Goal: Information Seeking & Learning: Learn about a topic

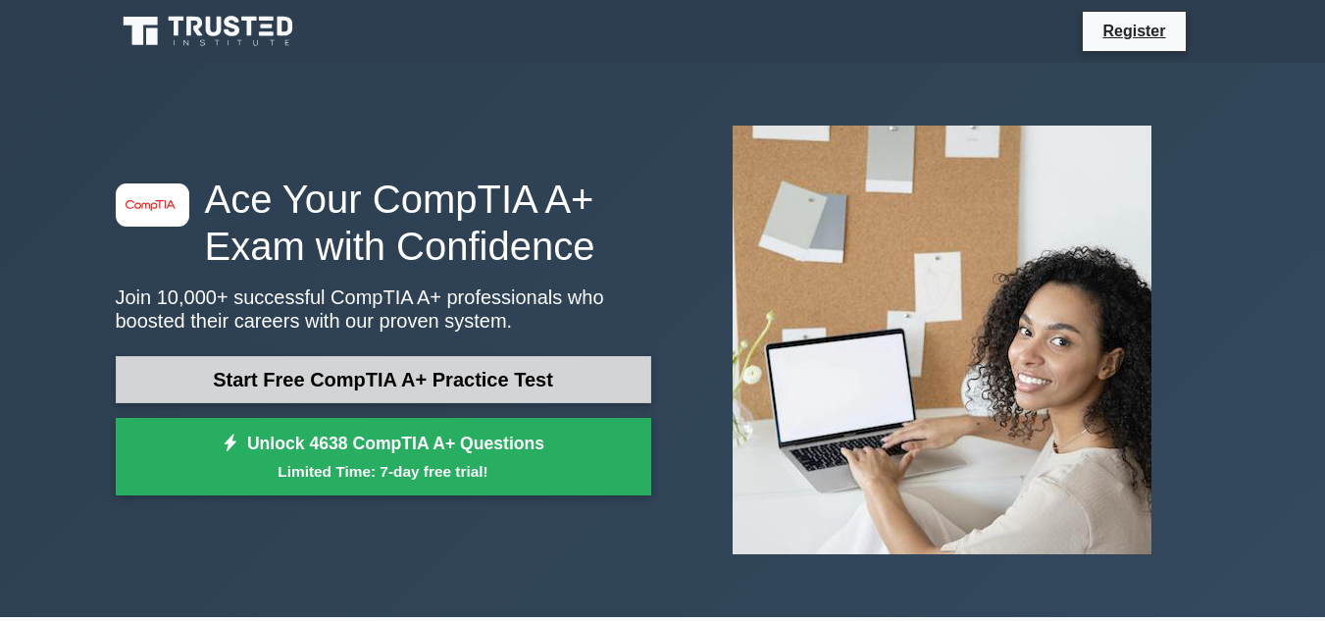
click at [519, 363] on link "Start Free CompTIA A+ Practice Test" at bounding box center [384, 379] width 536 height 47
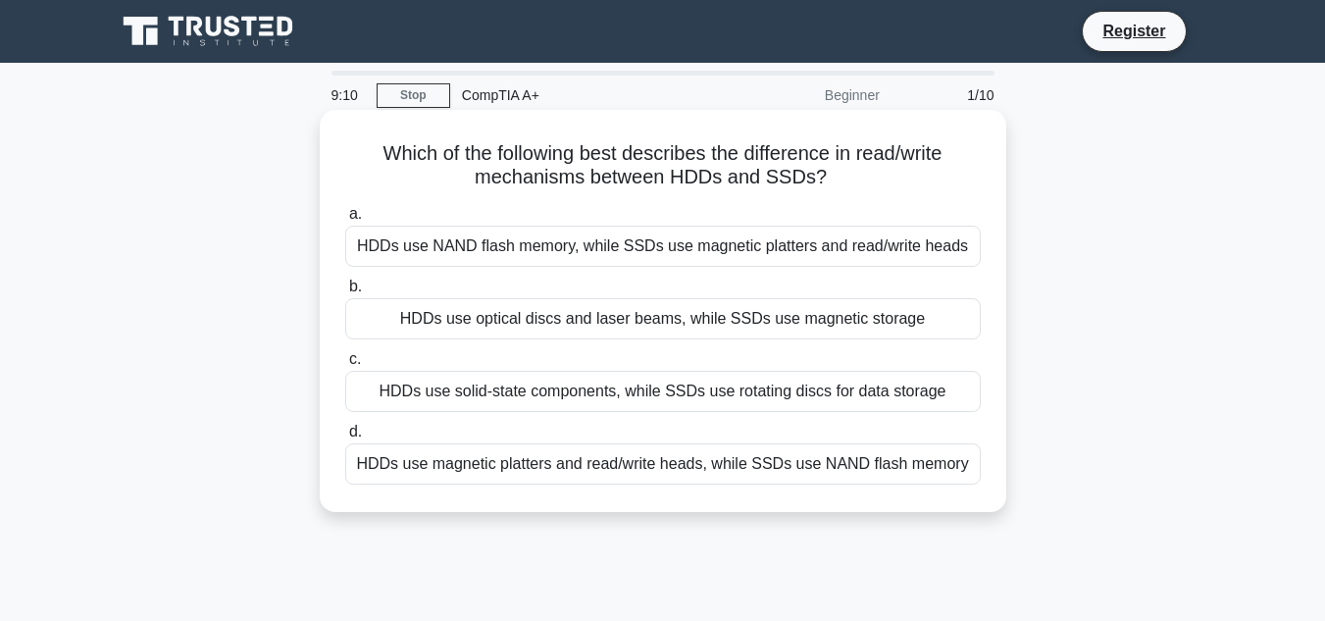
click at [596, 461] on div "HDDs use magnetic platters and read/write heads, while SSDs use NAND flash memo…" at bounding box center [663, 463] width 636 height 41
click at [345, 439] on input "d. HDDs use magnetic platters and read/write heads, while SSDs use NAND flash m…" at bounding box center [345, 432] width 0 height 13
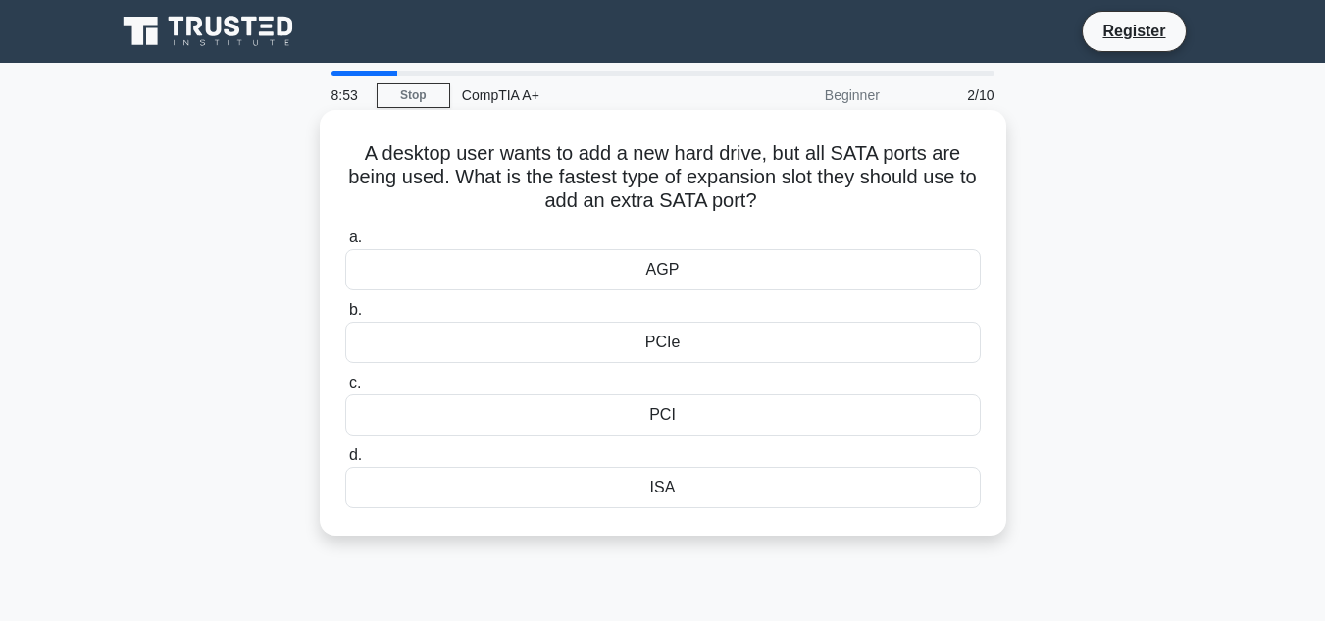
click at [671, 342] on div "PCIe" at bounding box center [663, 342] width 636 height 41
click at [345, 317] on input "b. PCIe" at bounding box center [345, 310] width 0 height 13
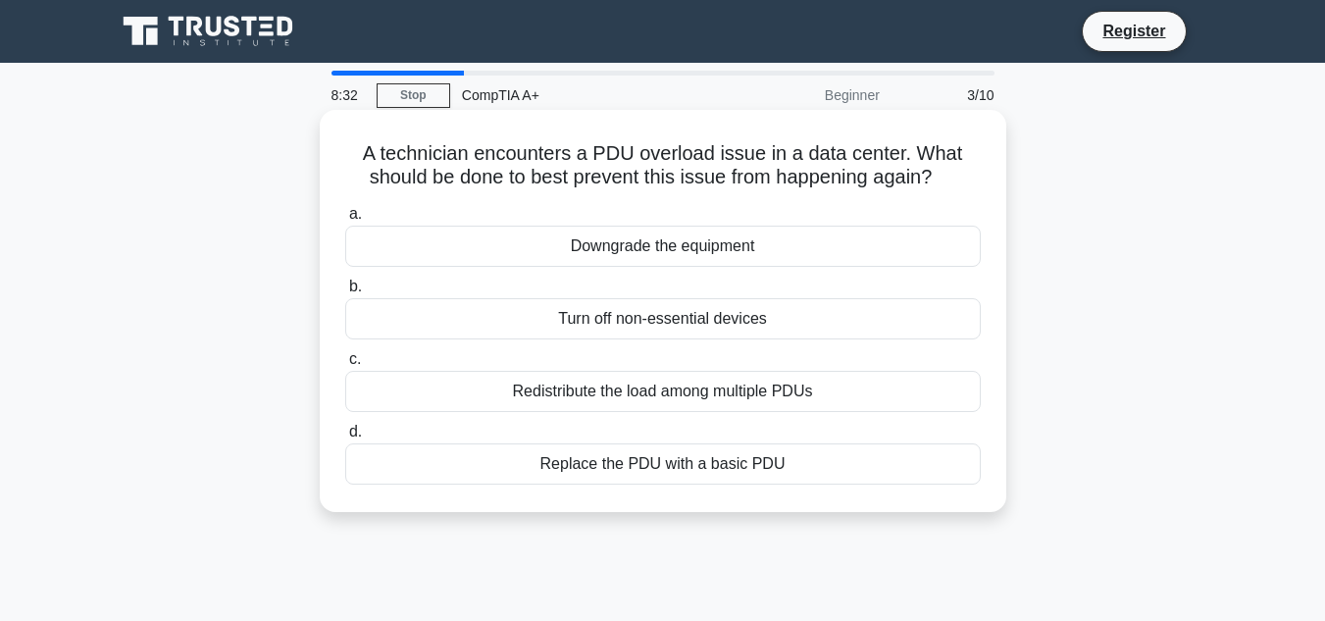
click at [724, 391] on div "Redistribute the load among multiple PDUs" at bounding box center [663, 391] width 636 height 41
click at [345, 366] on input "c. Redistribute the load among multiple PDUs" at bounding box center [345, 359] width 0 height 13
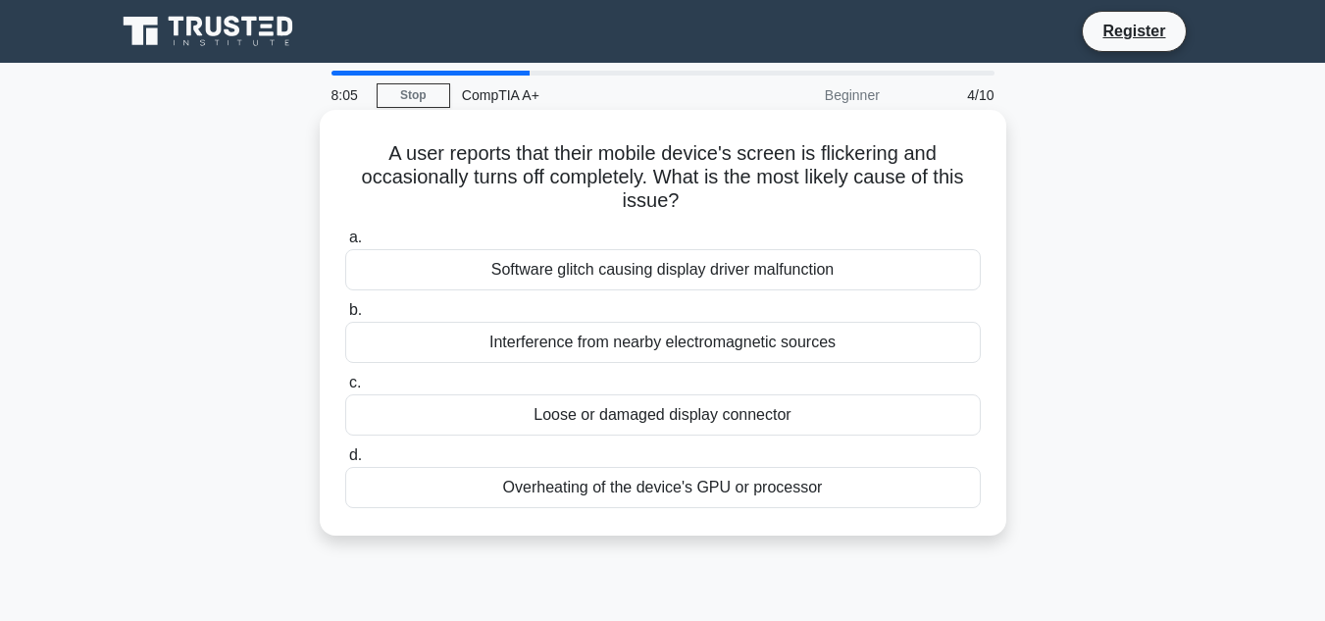
click at [679, 478] on div "Overheating of the device's GPU or processor" at bounding box center [663, 487] width 636 height 41
click at [345, 462] on input "d. Overheating of the device's GPU or processor" at bounding box center [345, 455] width 0 height 13
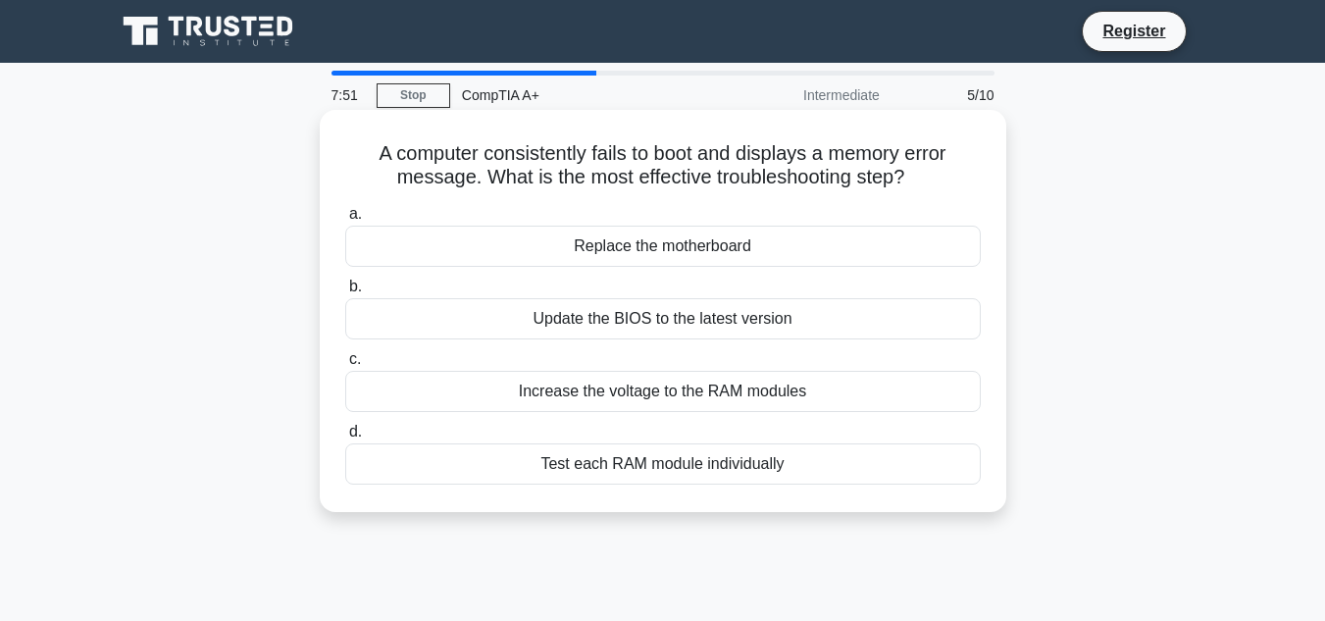
click at [679, 471] on div "Test each RAM module individually" at bounding box center [663, 463] width 636 height 41
click at [345, 439] on input "d. Test each RAM module individually" at bounding box center [345, 432] width 0 height 13
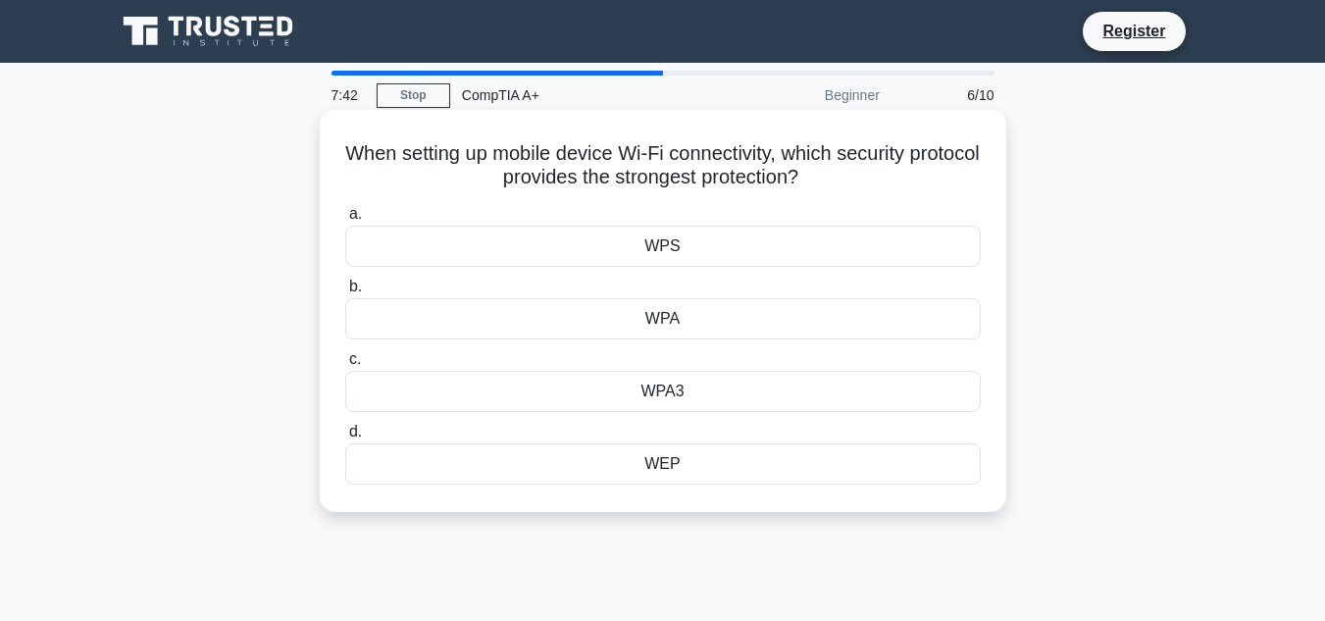
click at [672, 401] on div "WPA3" at bounding box center [663, 391] width 636 height 41
click at [345, 366] on input "c. WPA3" at bounding box center [345, 359] width 0 height 13
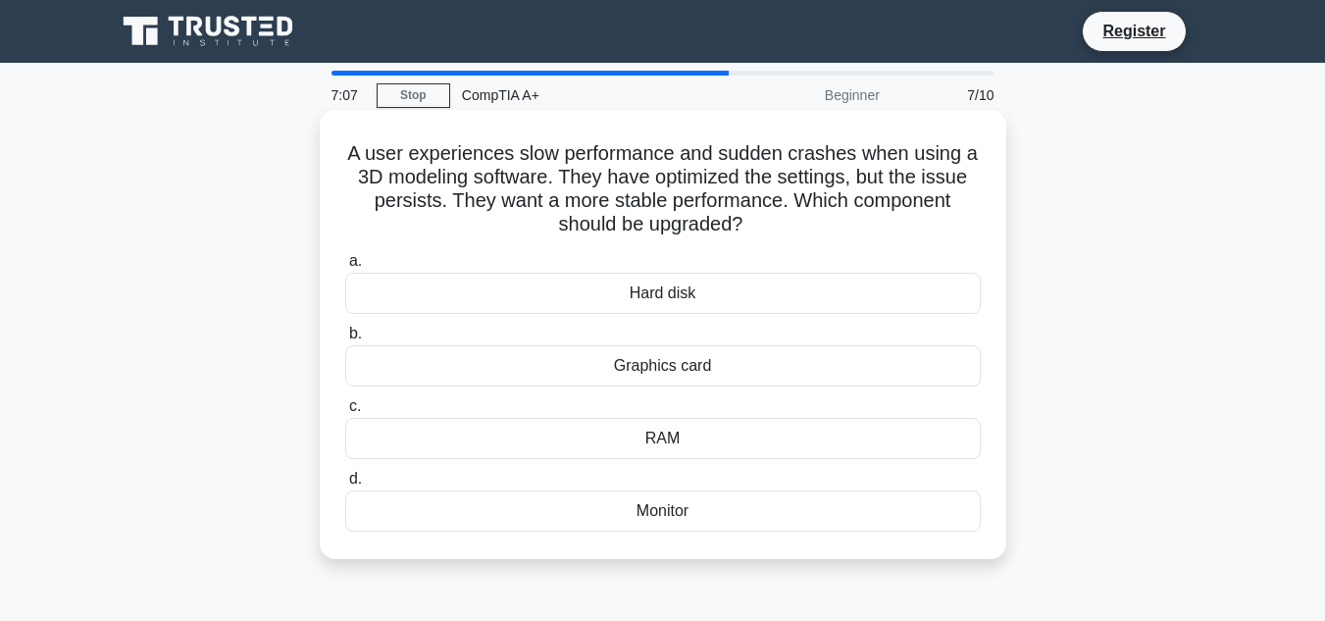
click at [669, 437] on div "RAM" at bounding box center [663, 438] width 636 height 41
click at [345, 413] on input "c. RAM" at bounding box center [345, 406] width 0 height 13
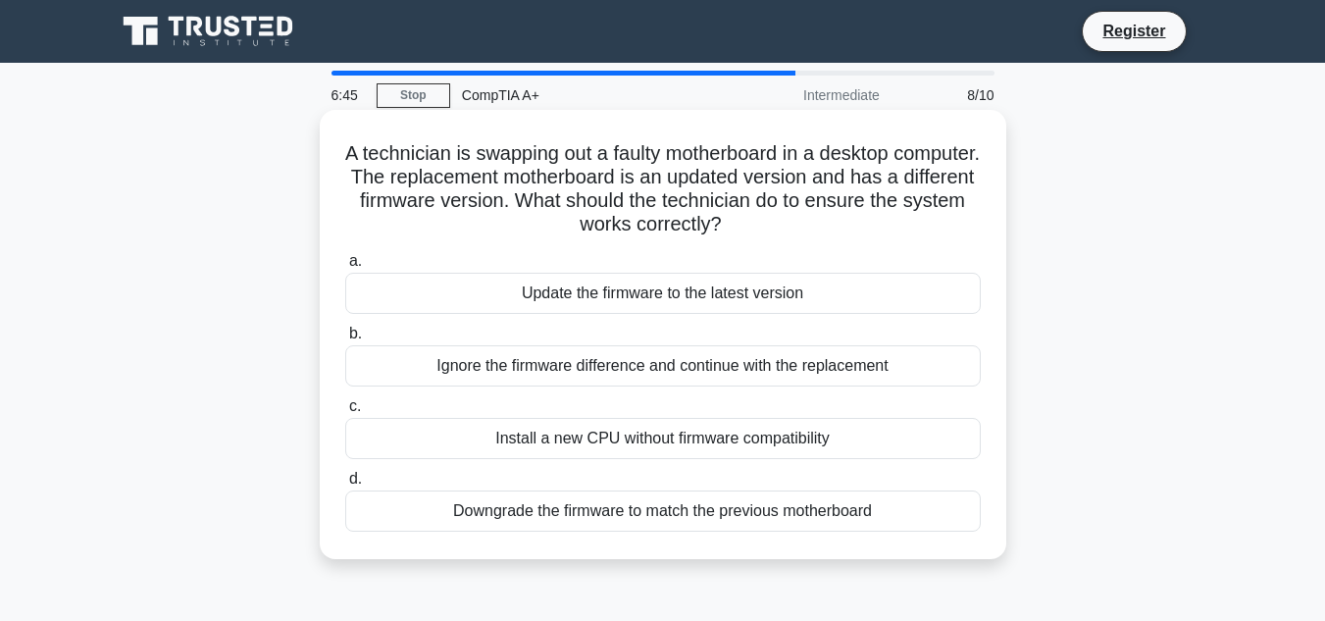
drag, startPoint x: 710, startPoint y: 509, endPoint x: 663, endPoint y: 499, distance: 48.1
click at [663, 499] on div "Downgrade the firmware to match the previous motherboard" at bounding box center [663, 511] width 636 height 41
click at [345, 486] on input "d. Downgrade the firmware to match the previous motherboard" at bounding box center [345, 479] width 0 height 13
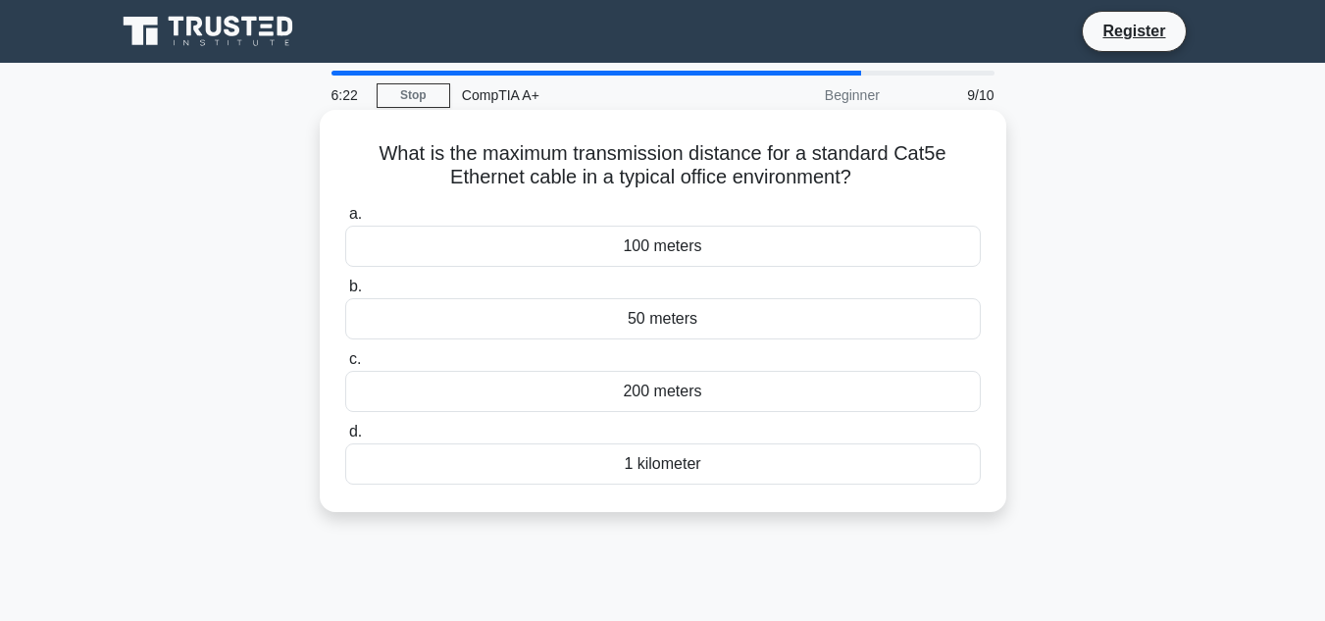
click at [688, 405] on div "200 meters" at bounding box center [663, 391] width 636 height 41
click at [345, 366] on input "c. 200 meters" at bounding box center [345, 359] width 0 height 13
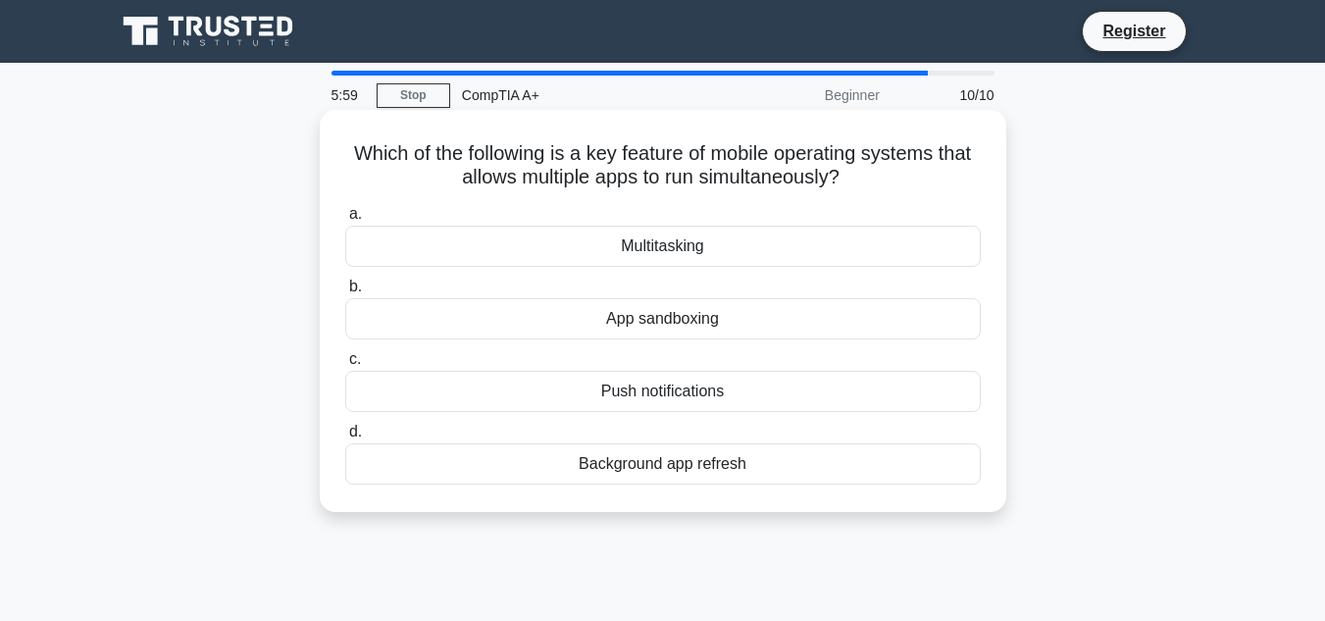
click at [719, 246] on div "Multitasking" at bounding box center [663, 246] width 636 height 41
click at [345, 221] on input "a. Multitasking" at bounding box center [345, 214] width 0 height 13
